Goal: Complete application form: Complete application form

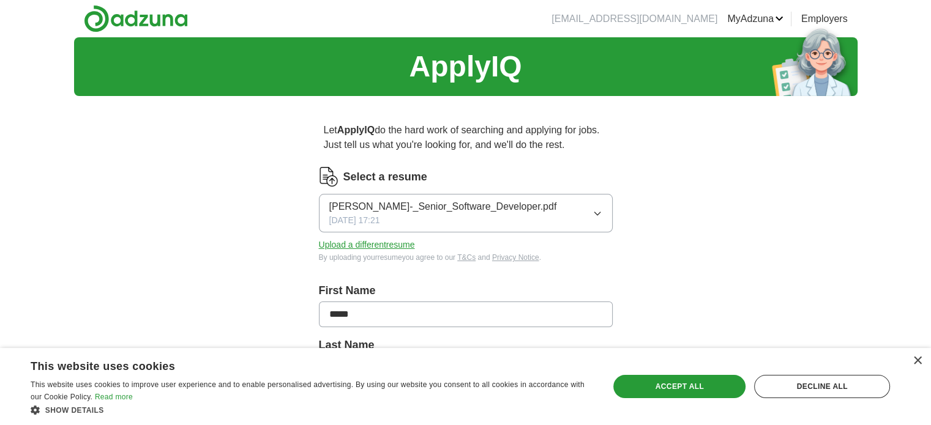
click at [598, 212] on icon "button" at bounding box center [598, 214] width 10 height 10
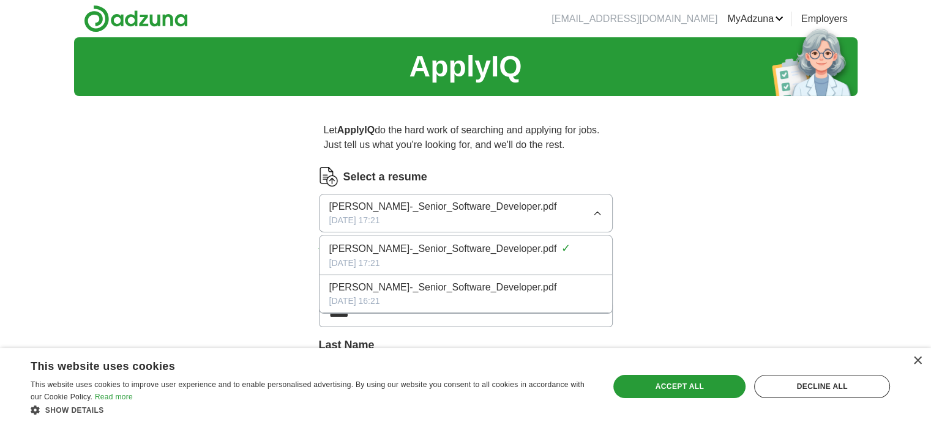
click at [598, 212] on icon "button" at bounding box center [598, 214] width 10 height 10
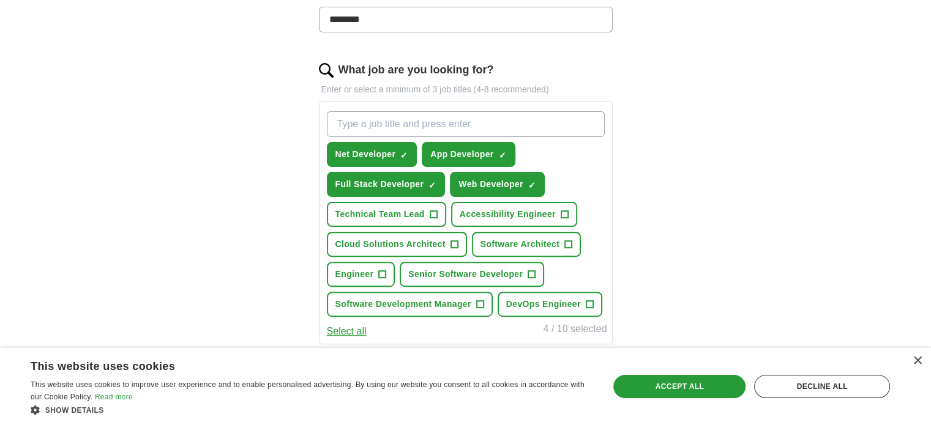
scroll to position [367, 0]
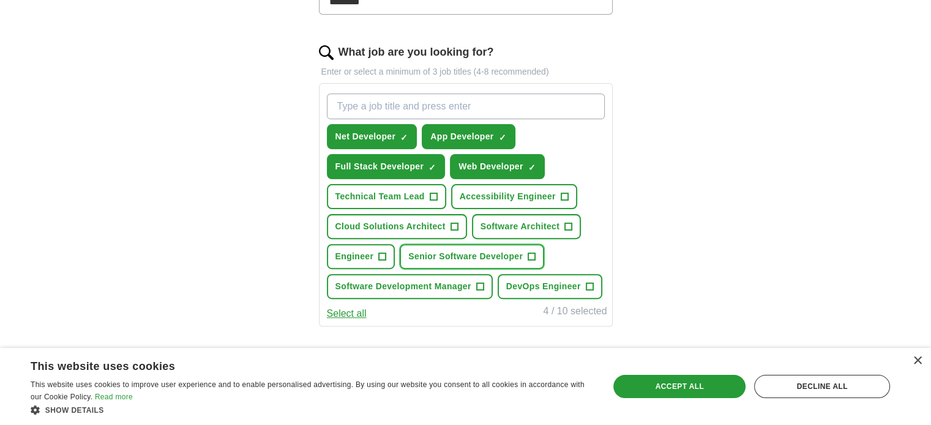
click at [532, 254] on span "+" at bounding box center [531, 257] width 7 height 10
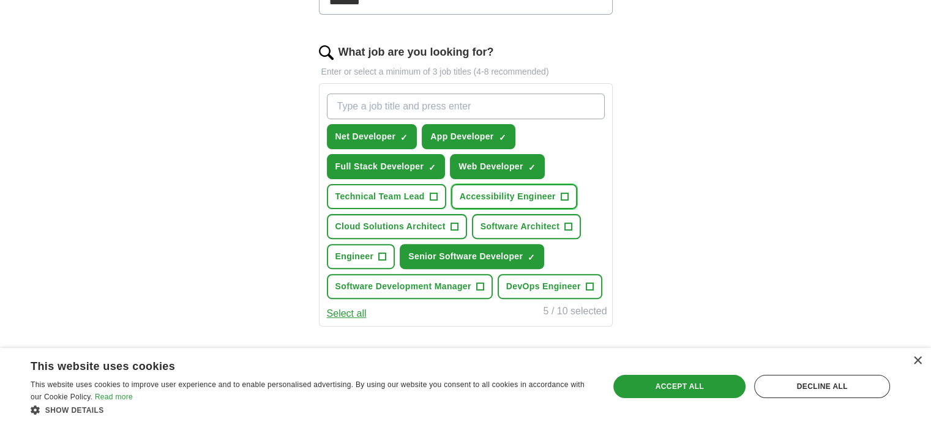
click at [563, 192] on span "+" at bounding box center [564, 197] width 7 height 10
click at [532, 106] on input "What job are you looking for?" at bounding box center [466, 107] width 278 height 26
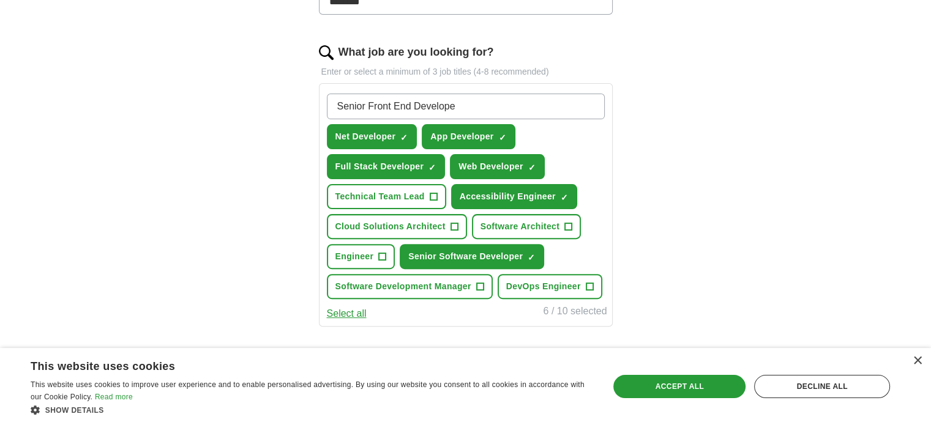
type input "Senior Front End Developer"
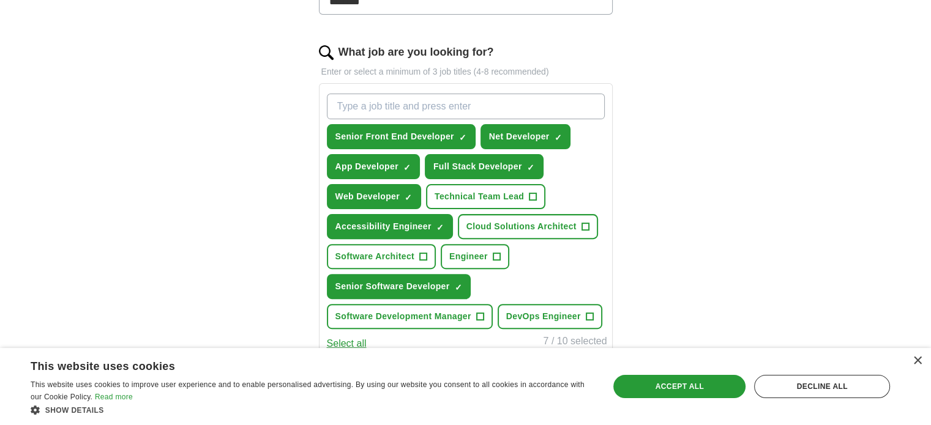
click at [526, 105] on input "What job are you looking for?" at bounding box center [466, 107] width 278 height 26
type input "Senior Full Stack Developer"
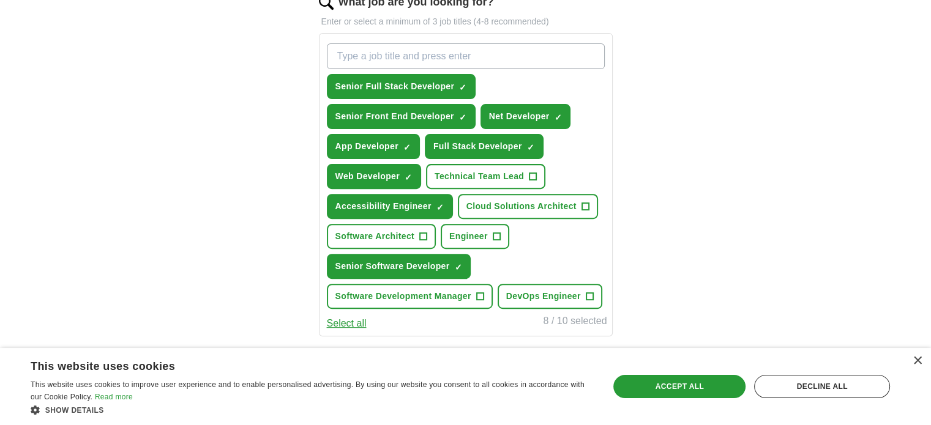
scroll to position [429, 0]
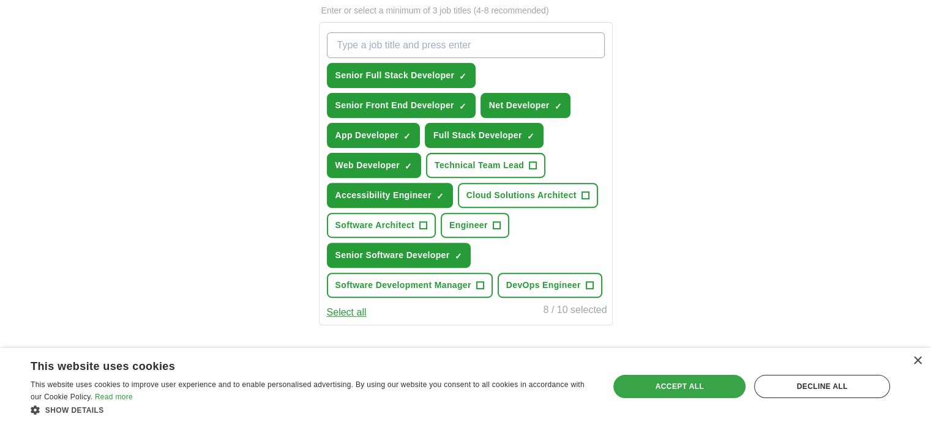
click at [695, 392] on div "Accept all" at bounding box center [679, 386] width 132 height 23
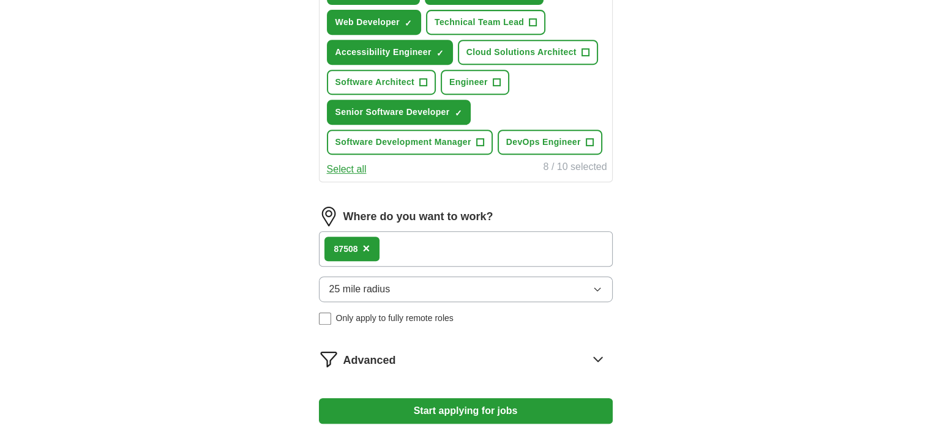
scroll to position [612, 0]
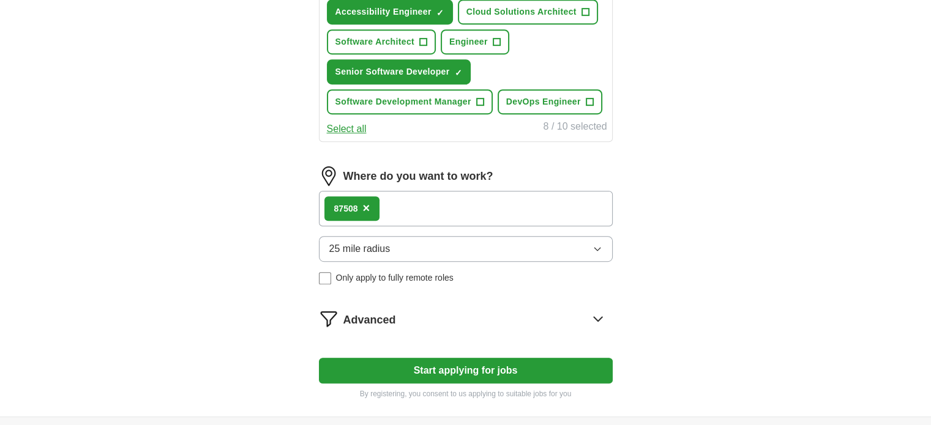
click at [595, 248] on icon "button" at bounding box center [597, 249] width 6 height 3
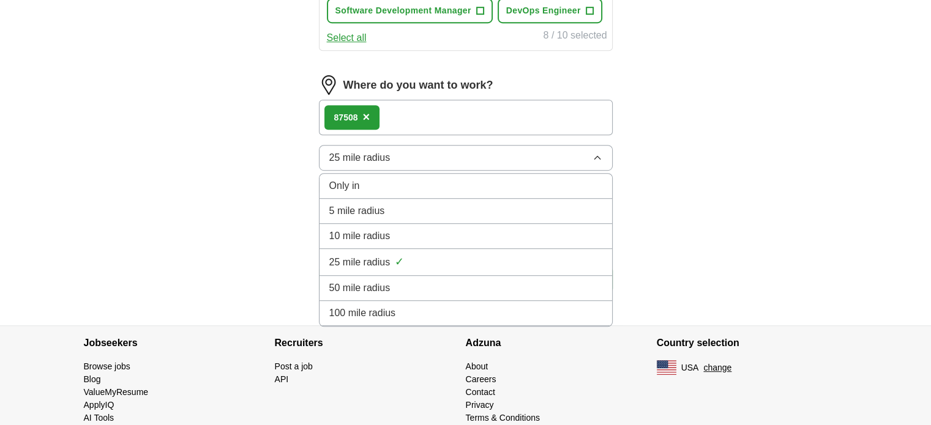
scroll to position [725, 0]
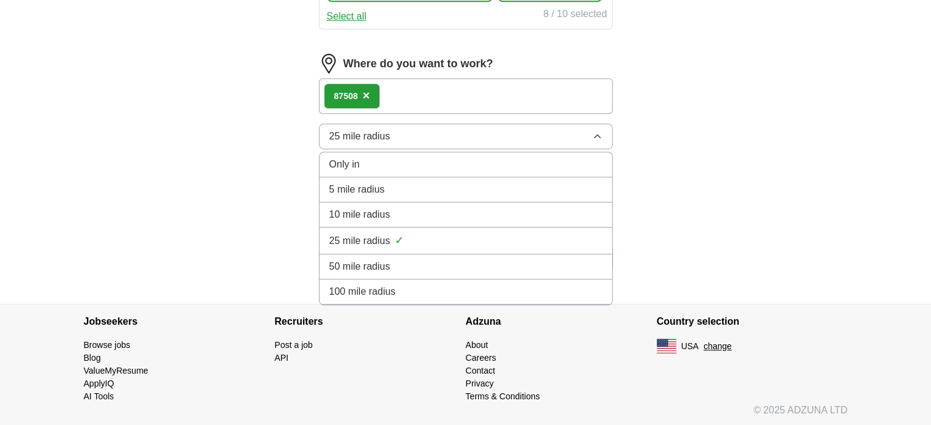
click at [405, 293] on div "100 mile radius" at bounding box center [465, 292] width 273 height 15
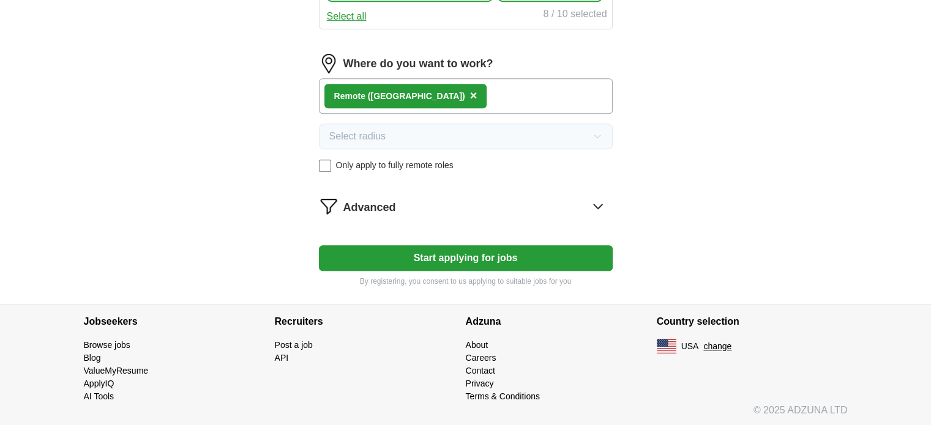
click at [598, 200] on icon at bounding box center [598, 207] width 20 height 20
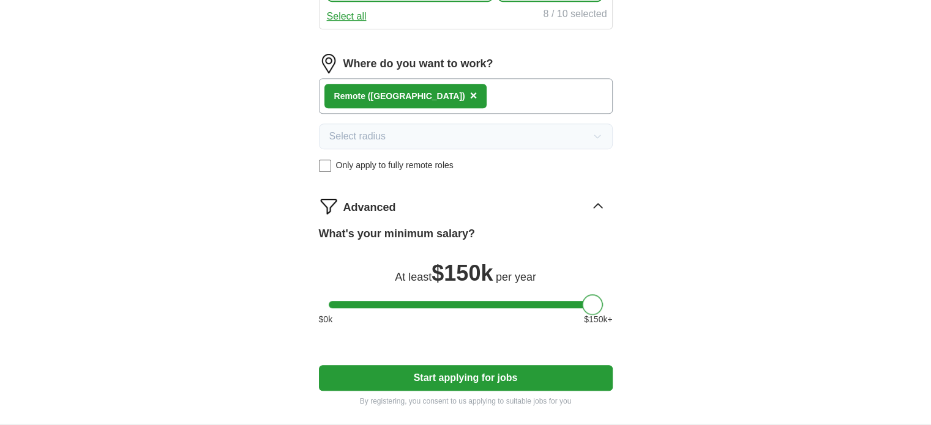
drag, startPoint x: 590, startPoint y: 302, endPoint x: 656, endPoint y: 301, distance: 65.5
click at [491, 378] on button "Start applying for jobs" at bounding box center [466, 378] width 294 height 26
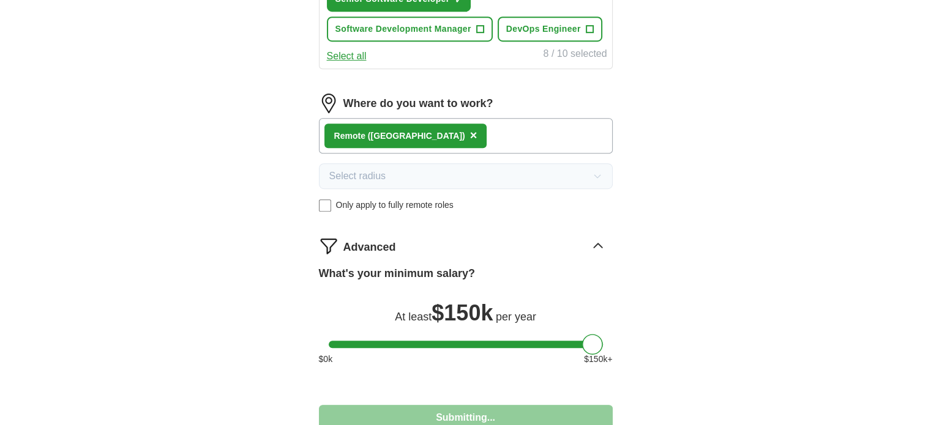
select select "**"
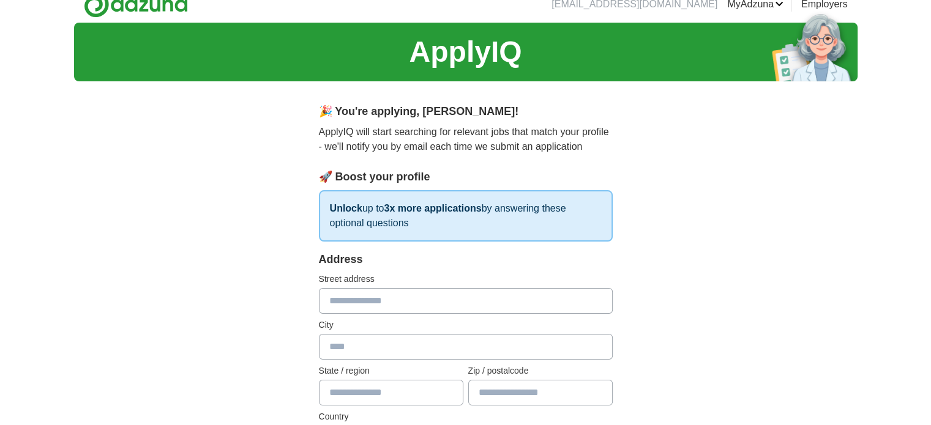
scroll to position [0, 0]
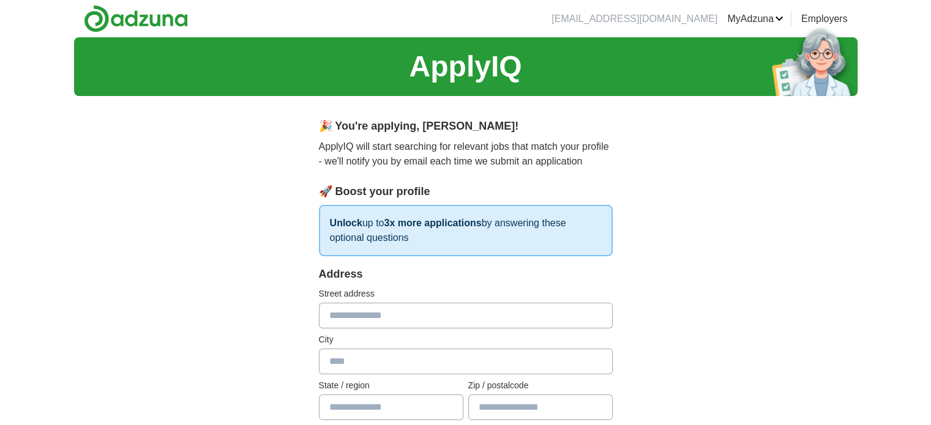
click at [435, 315] on input "text" at bounding box center [466, 316] width 294 height 26
type input "**********"
type input "********"
type input "**********"
type input "*****"
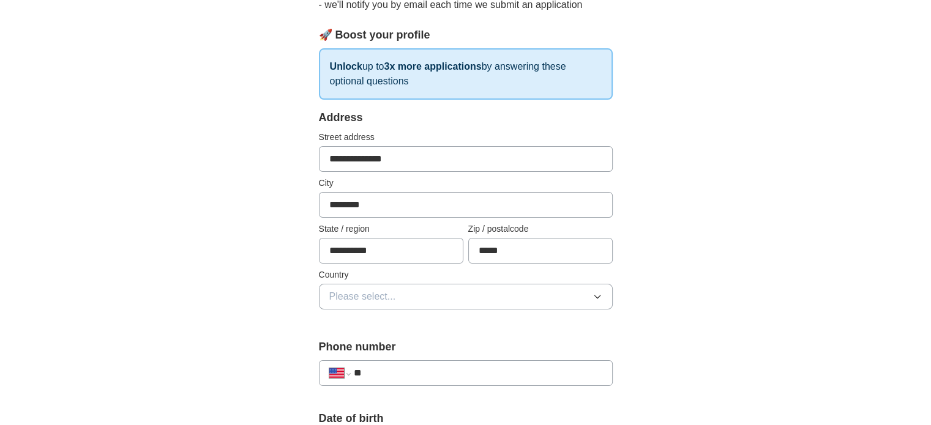
scroll to position [184, 0]
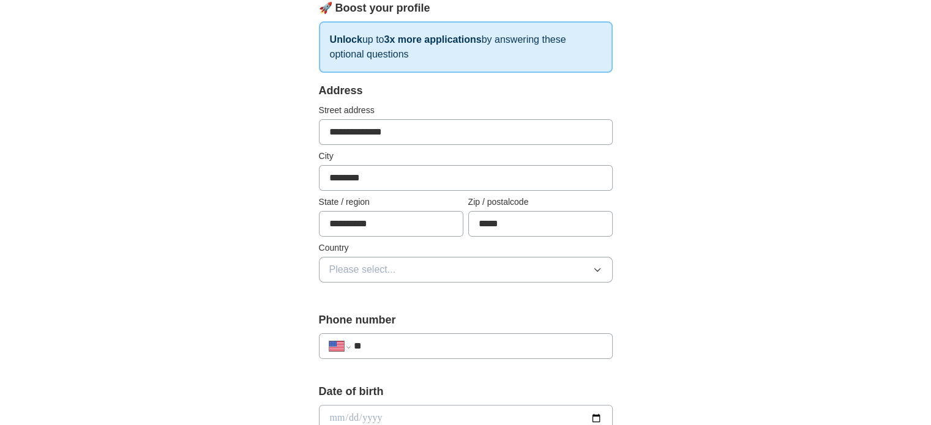
click at [525, 266] on button "Please select..." at bounding box center [466, 270] width 294 height 26
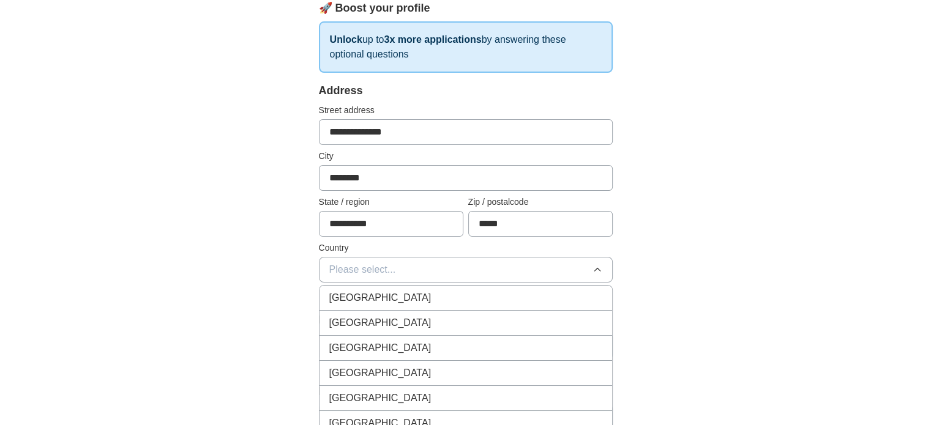
click at [469, 317] on div "[GEOGRAPHIC_DATA]" at bounding box center [465, 323] width 273 height 15
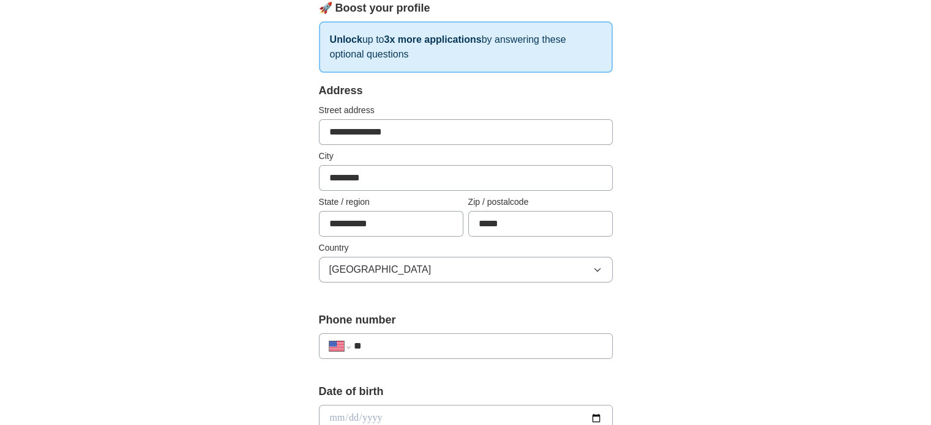
scroll to position [306, 0]
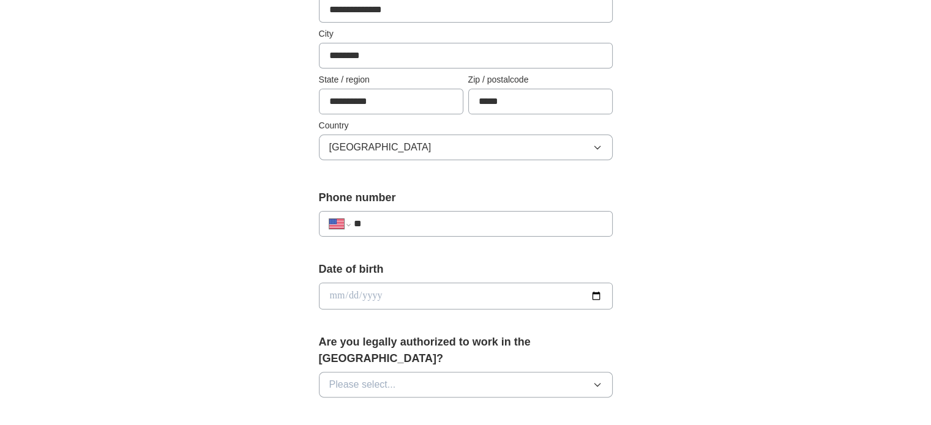
click at [433, 227] on input "**" at bounding box center [477, 224] width 249 height 15
type input "**********"
click at [563, 372] on button "Please select..." at bounding box center [466, 385] width 294 height 26
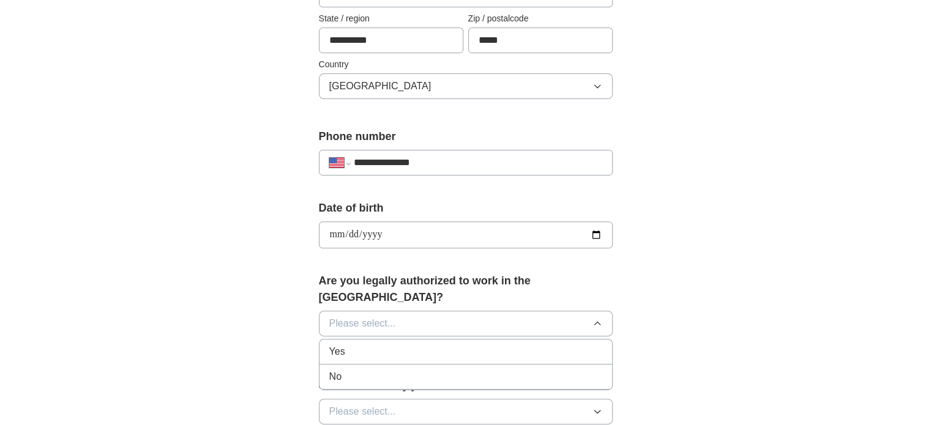
click at [376, 345] on div "Yes" at bounding box center [465, 352] width 273 height 15
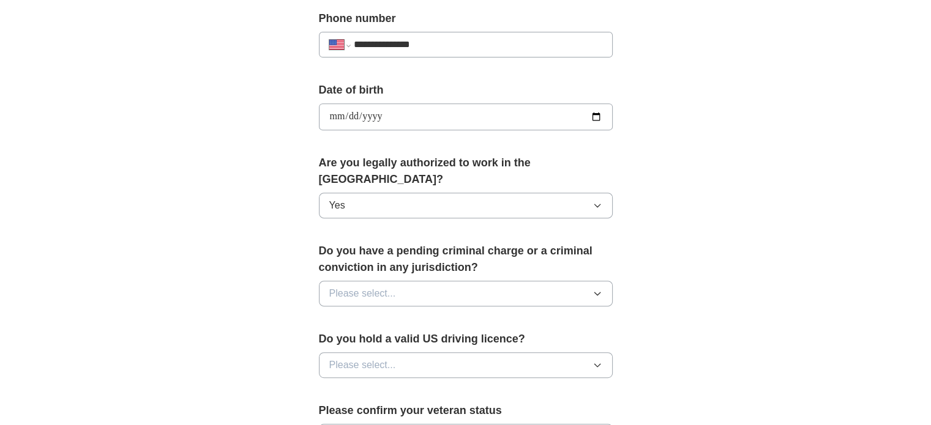
scroll to position [490, 0]
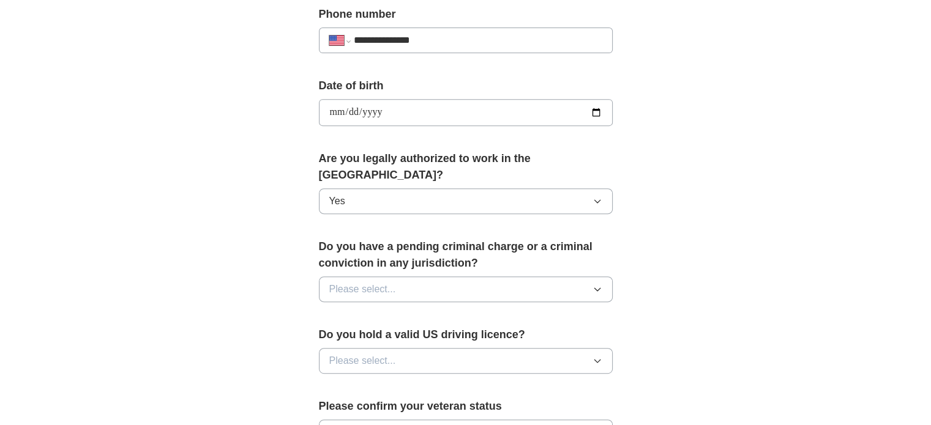
click at [444, 277] on button "Please select..." at bounding box center [466, 290] width 294 height 26
click at [399, 335] on div "No" at bounding box center [465, 342] width 273 height 15
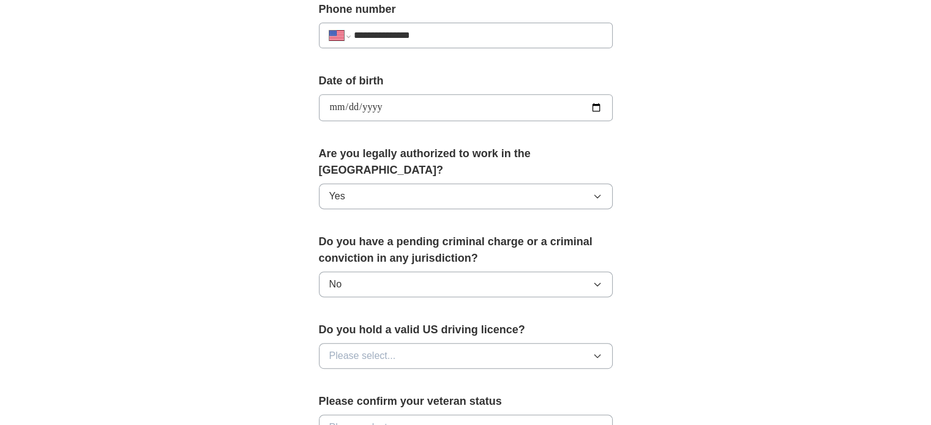
scroll to position [551, 0]
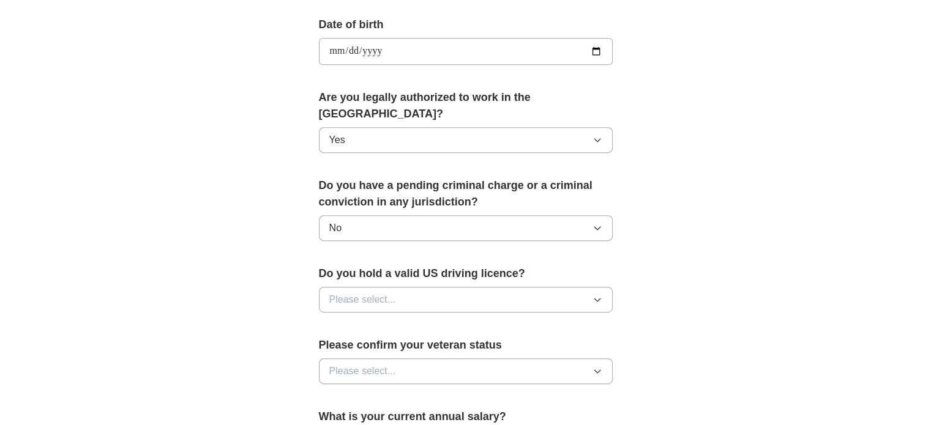
click at [459, 287] on button "Please select..." at bounding box center [466, 300] width 294 height 26
click at [420, 346] on div "No" at bounding box center [465, 353] width 273 height 15
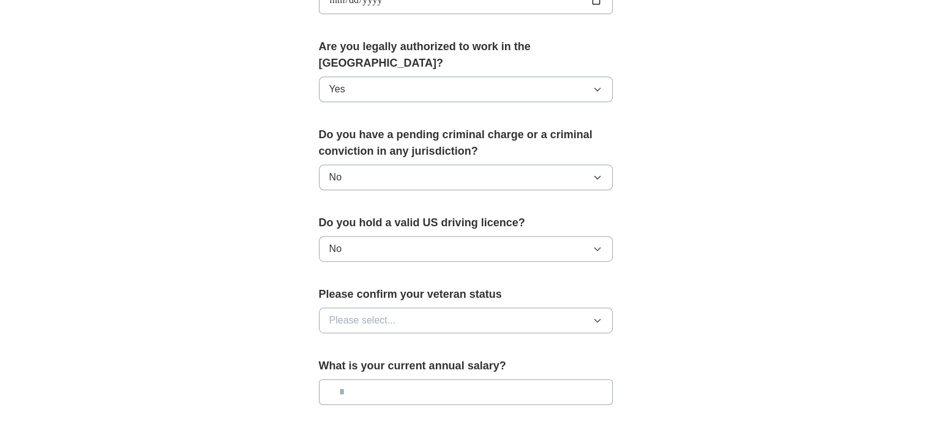
scroll to position [612, 0]
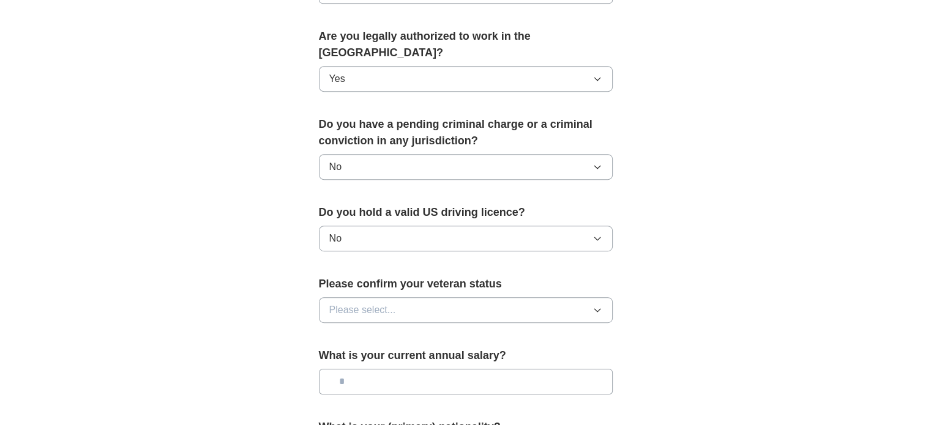
click at [510, 298] on button "Please select..." at bounding box center [466, 311] width 294 height 26
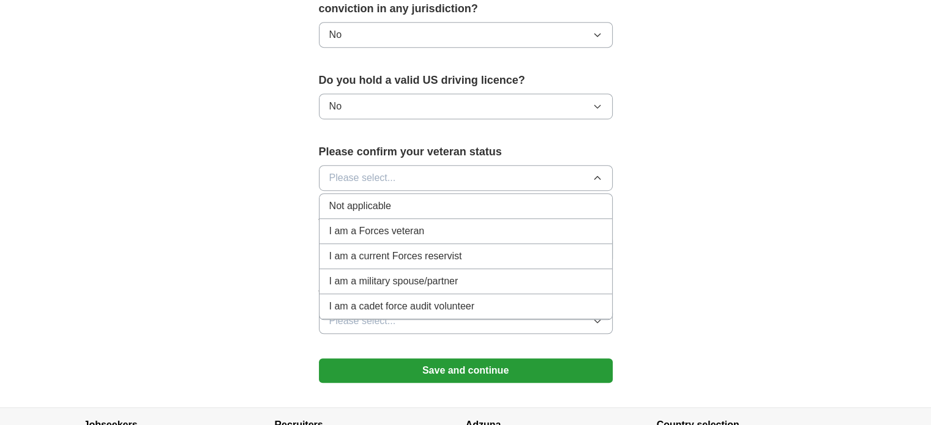
scroll to position [796, 0]
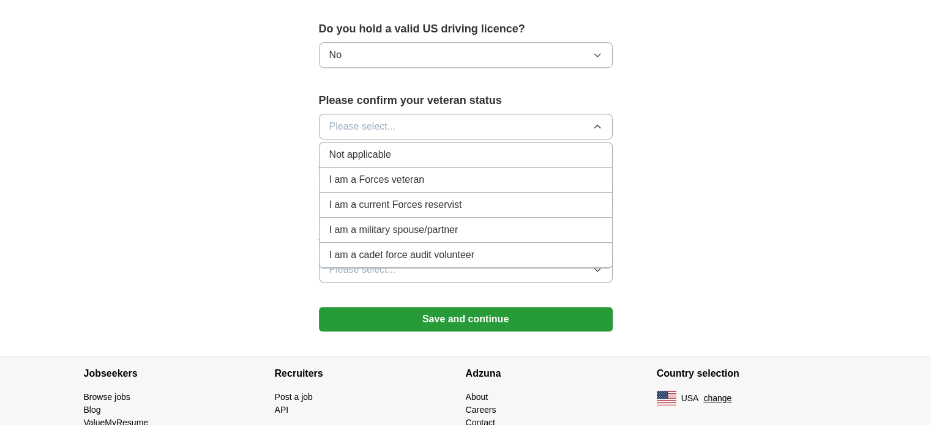
click at [407, 148] on div "Not applicable" at bounding box center [465, 155] width 273 height 15
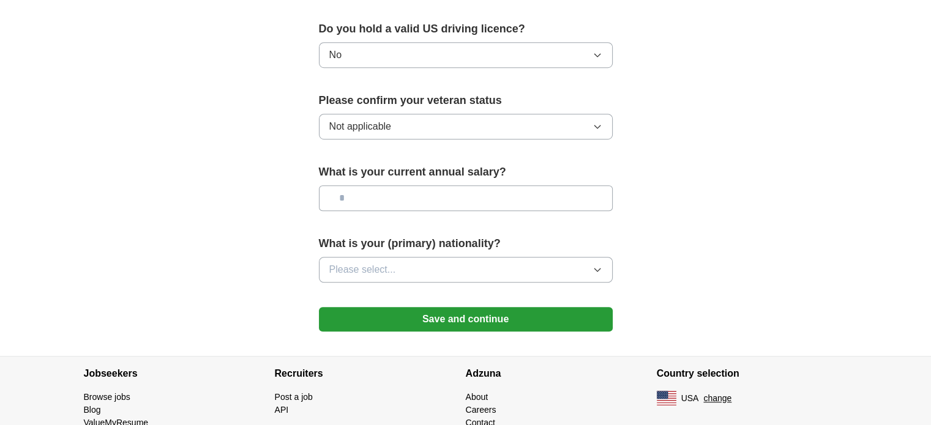
click at [420, 42] on button "No" at bounding box center [466, 55] width 294 height 26
click at [413, 185] on input "text" at bounding box center [466, 198] width 294 height 26
type input "********"
click at [434, 257] on button "Please select..." at bounding box center [466, 270] width 294 height 26
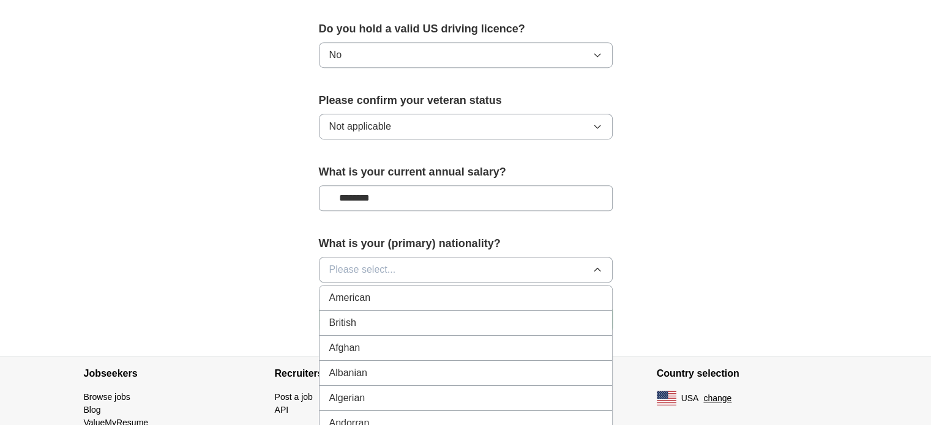
click at [405, 291] on div "American" at bounding box center [465, 298] width 273 height 15
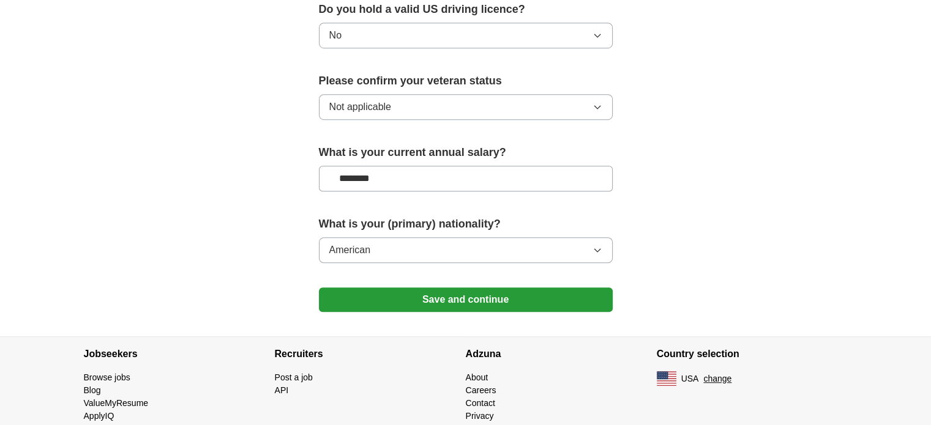
scroll to position [830, 0]
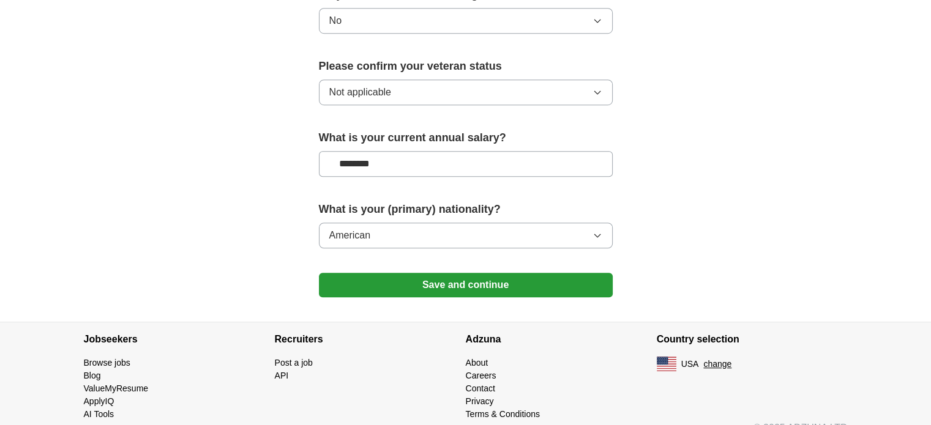
click at [471, 273] on button "Save and continue" at bounding box center [466, 285] width 294 height 24
